Goal: Check status

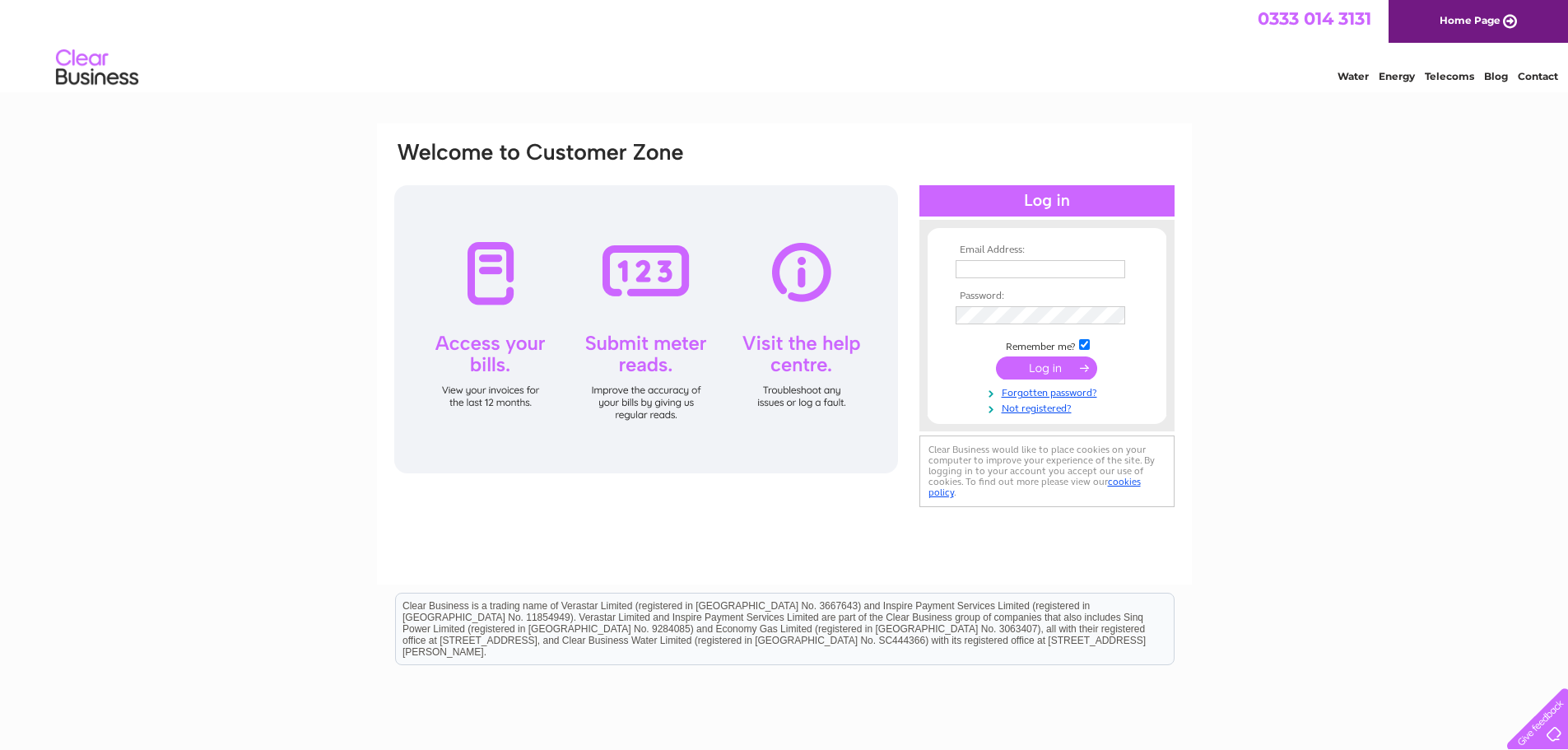
type input "[EMAIL_ADDRESS][DOMAIN_NAME]"
click at [1042, 369] on input "submit" at bounding box center [1046, 368] width 101 height 23
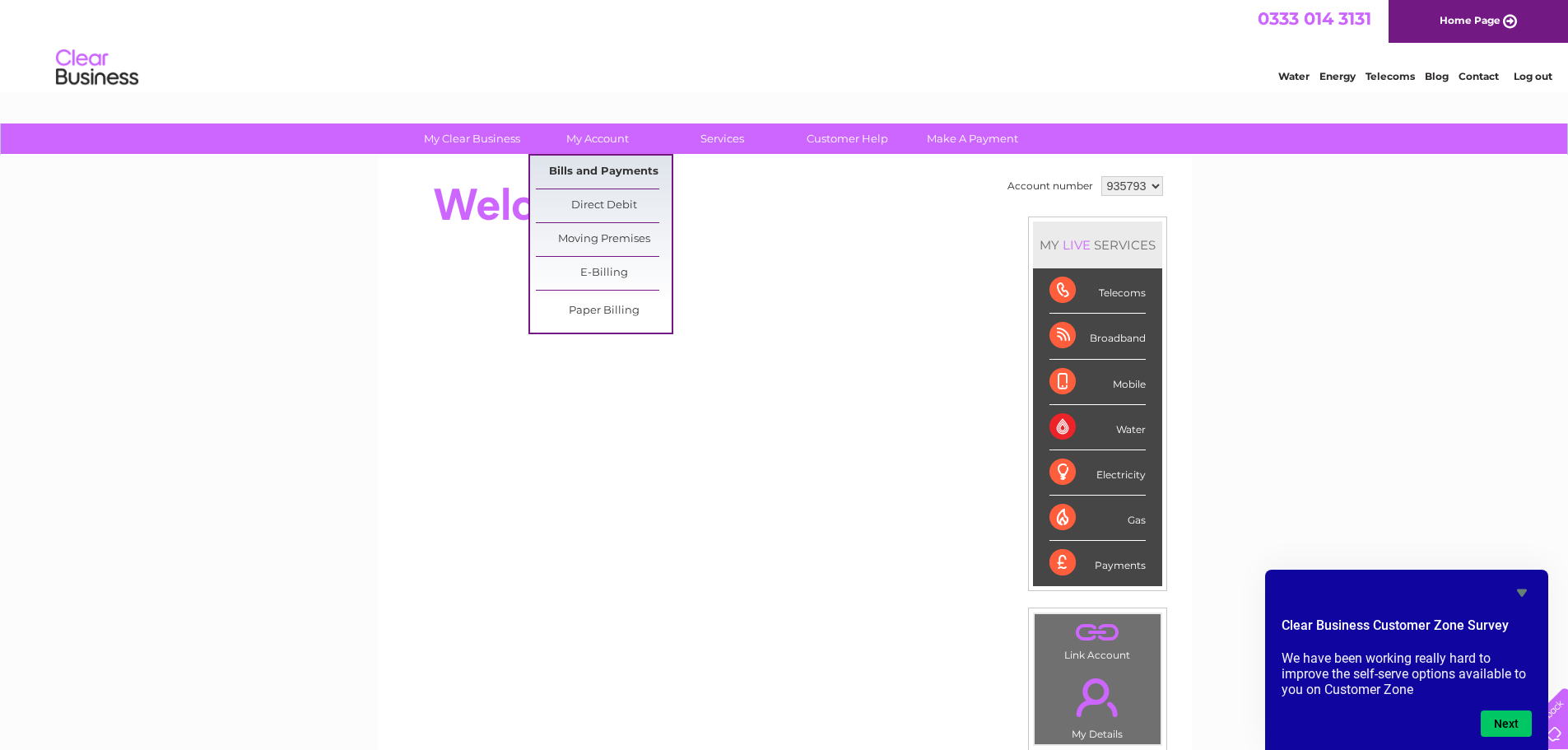
click at [591, 169] on link "Bills and Payments" at bounding box center [603, 172] width 136 height 33
